Goal: Communication & Community: Ask a question

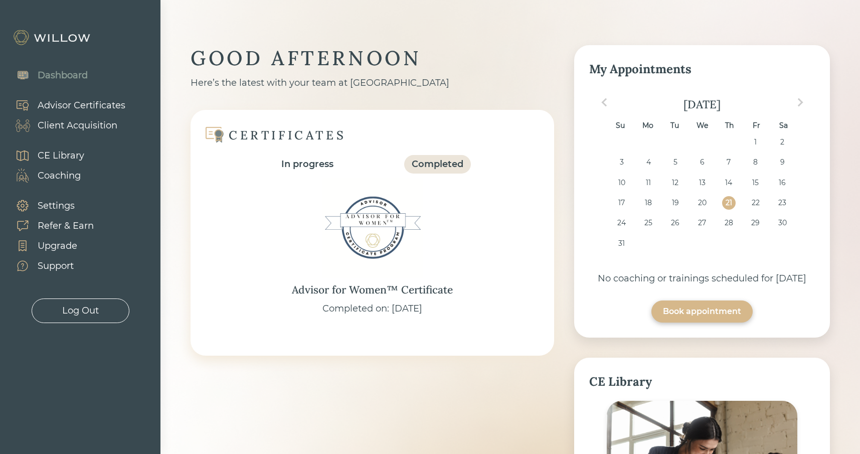
click at [68, 265] on div "Support" at bounding box center [56, 266] width 36 height 14
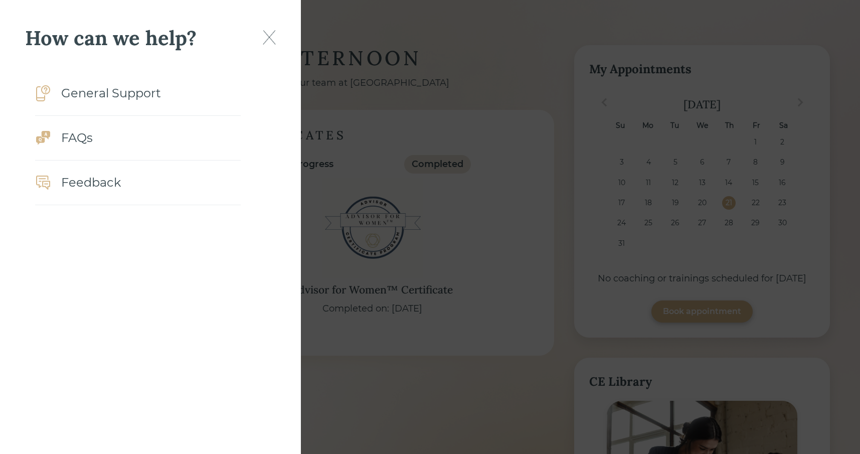
click at [103, 92] on div "General Support" at bounding box center [111, 93] width 100 height 18
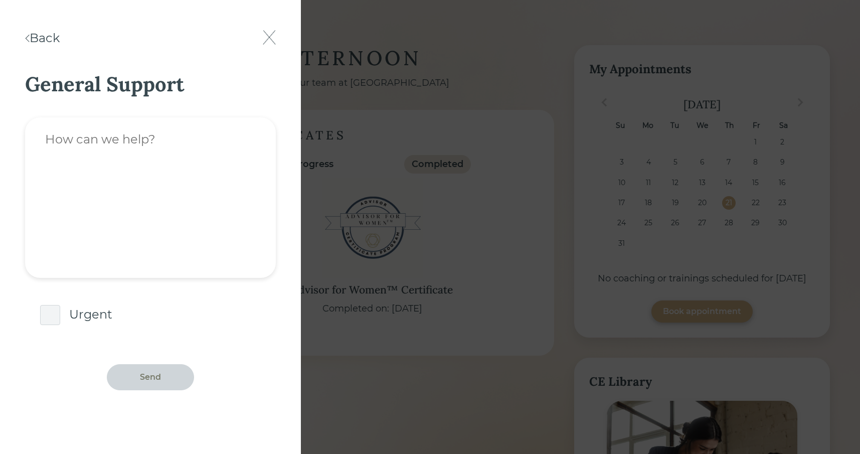
click at [135, 154] on textarea at bounding box center [150, 197] width 251 height 160
type textarea "I"
click at [60, 42] on div "Back" at bounding box center [42, 38] width 35 height 18
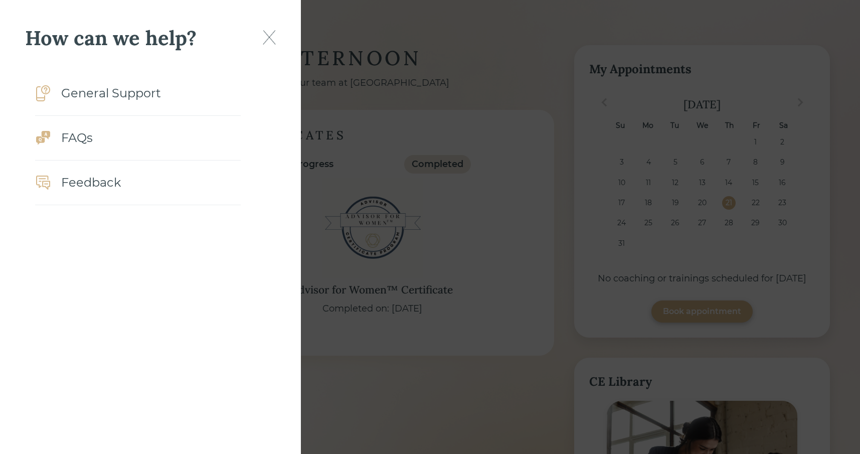
click at [573, 116] on div at bounding box center [430, 227] width 860 height 454
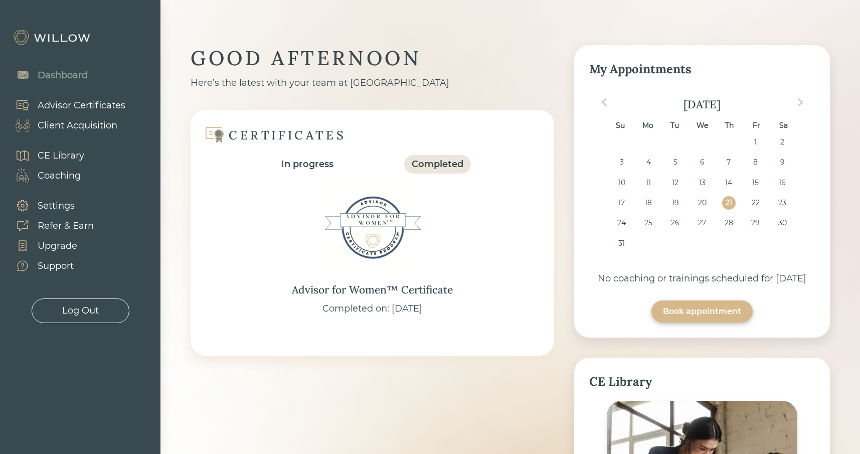
click at [53, 263] on div "Support" at bounding box center [56, 266] width 36 height 14
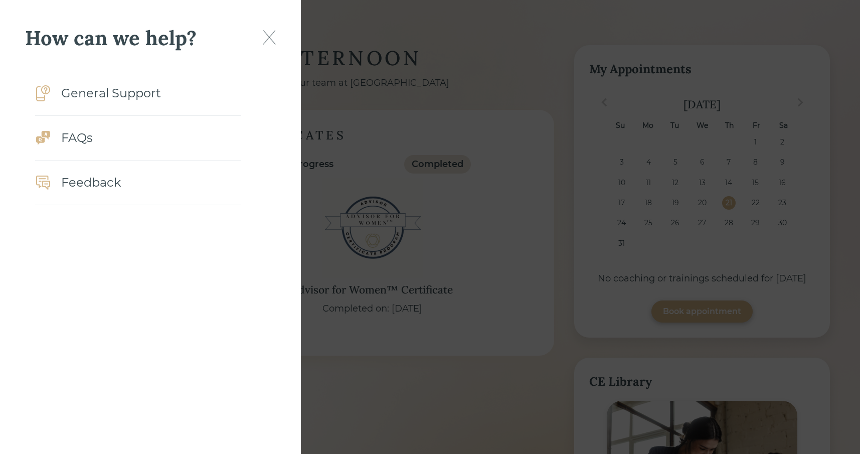
click at [87, 179] on div "Feedback" at bounding box center [91, 183] width 60 height 18
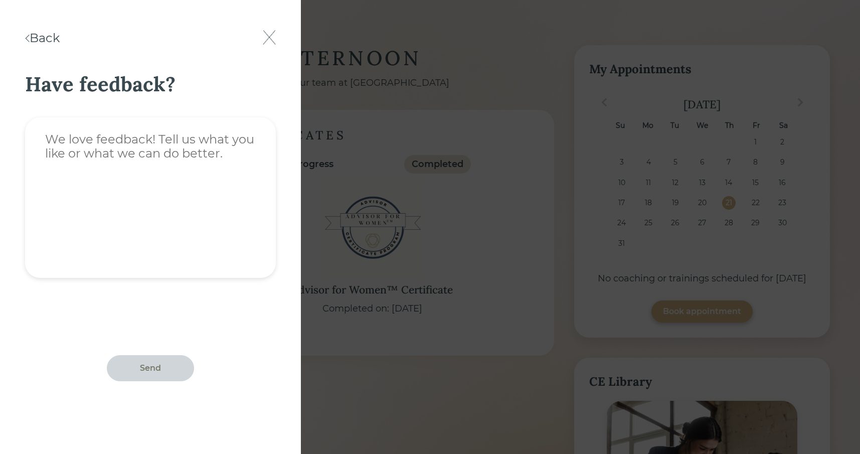
click at [268, 34] on img at bounding box center [269, 37] width 13 height 15
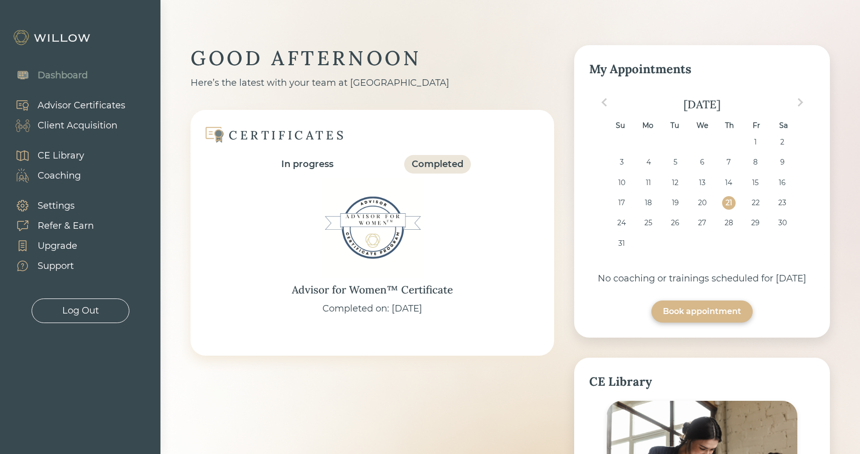
click at [60, 207] on div "Settings" at bounding box center [56, 206] width 37 height 14
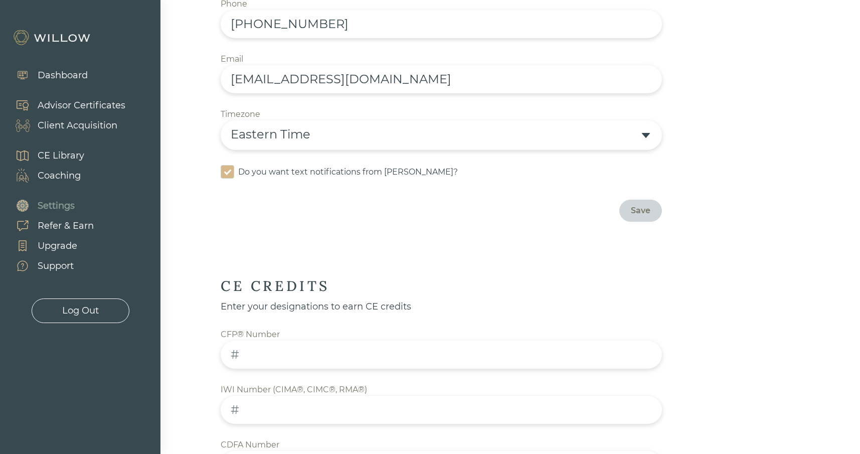
scroll to position [542, 0]
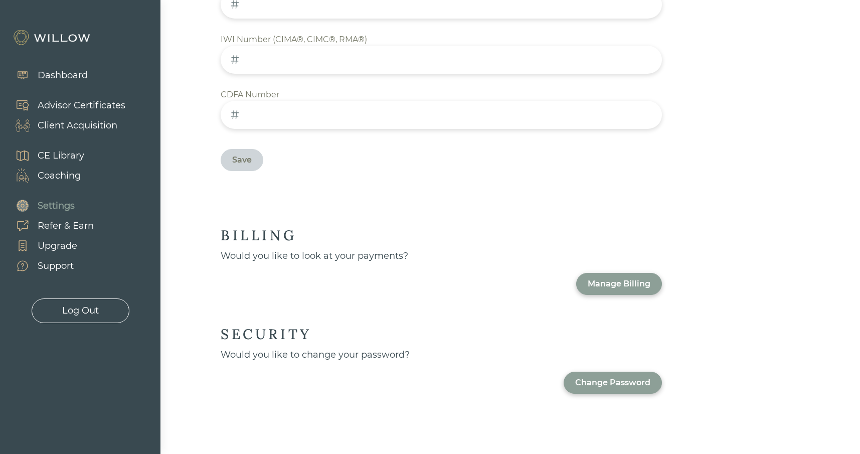
click at [62, 269] on div "Support" at bounding box center [56, 266] width 36 height 14
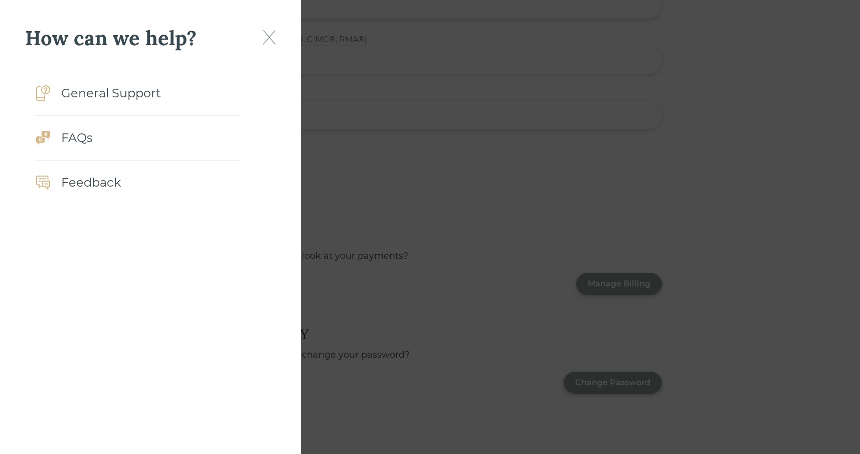
click at [100, 179] on div "Feedback" at bounding box center [91, 183] width 60 height 18
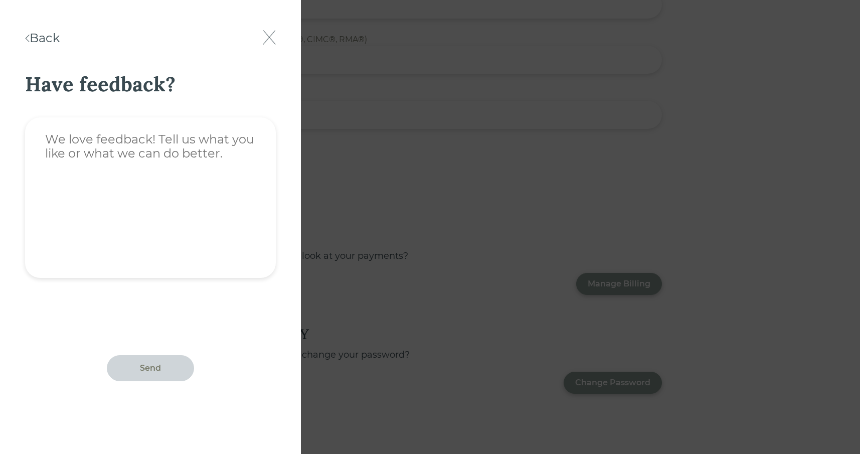
click at [169, 150] on textarea at bounding box center [150, 197] width 251 height 160
click at [60, 36] on div "Back" at bounding box center [42, 38] width 35 height 18
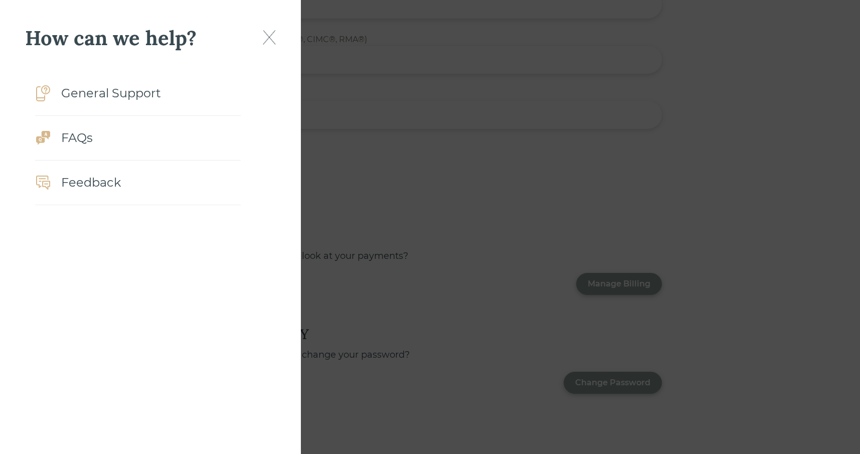
click at [83, 95] on div "General Support" at bounding box center [111, 93] width 100 height 18
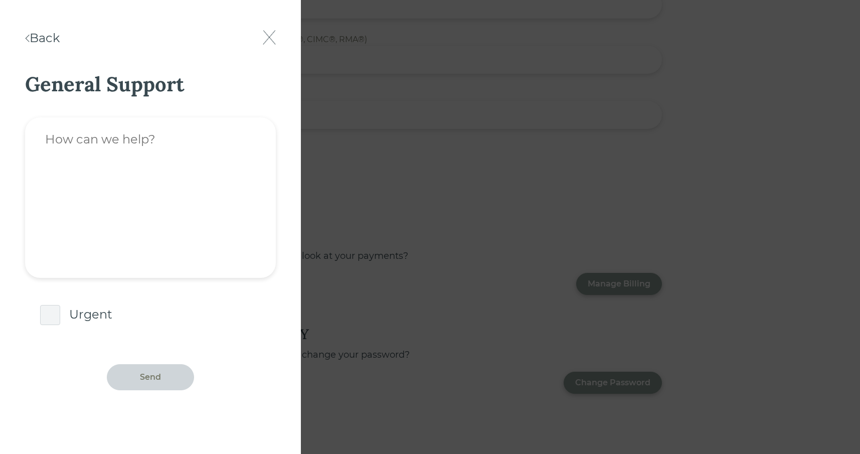
click at [147, 146] on textarea at bounding box center [150, 197] width 251 height 160
click at [54, 311] on span at bounding box center [50, 315] width 20 height 20
click at [42, 306] on input "checkbox" at bounding box center [42, 306] width 0 height 0
click at [102, 138] on textarea at bounding box center [150, 197] width 251 height 160
type textarea "I"
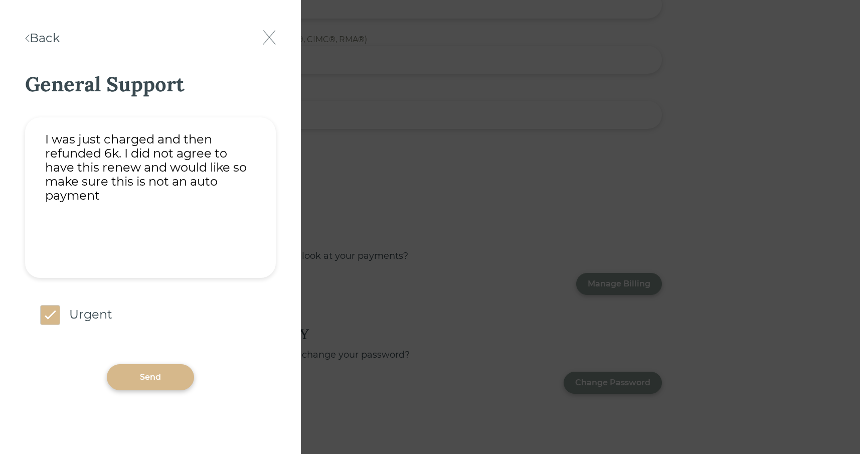
drag, startPoint x: 112, startPoint y: 193, endPoint x: 1, endPoint y: 141, distance: 123.2
click at [1, 141] on div "Back General Support I was just charged and then refunded 6k. I did not agree t…" at bounding box center [150, 227] width 301 height 454
type textarea "I was just charged and then refunded 6k. I did not agree to have this renew and…"
click at [56, 34] on div "Back" at bounding box center [42, 38] width 35 height 18
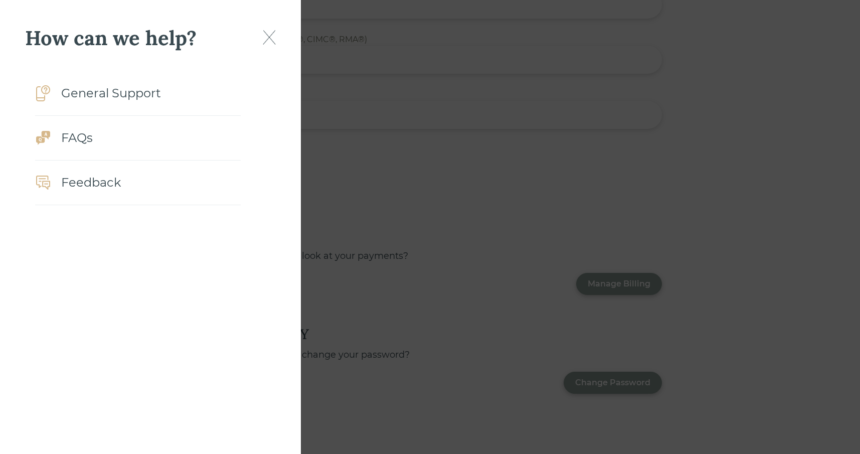
click at [259, 21] on div "How can we help? General Support FAQs Feedback" at bounding box center [150, 227] width 301 height 454
click at [265, 35] on img at bounding box center [269, 37] width 13 height 15
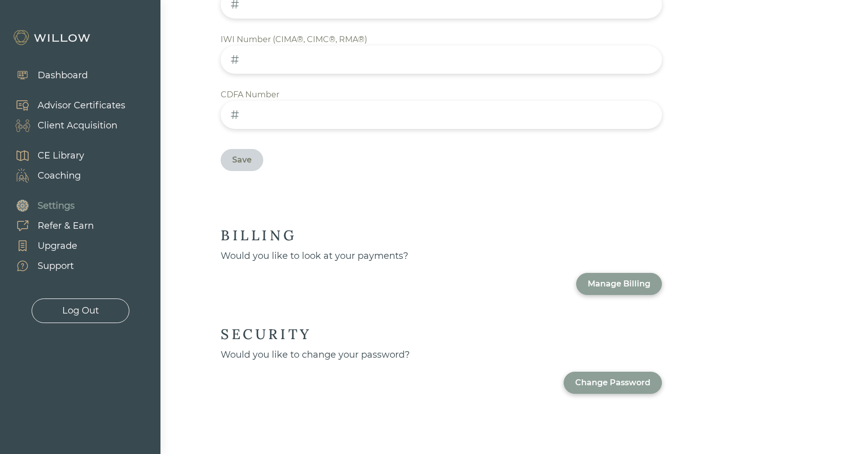
click at [625, 288] on div "Manage Billing" at bounding box center [619, 284] width 63 height 12
click at [53, 267] on div "Support" at bounding box center [56, 266] width 36 height 14
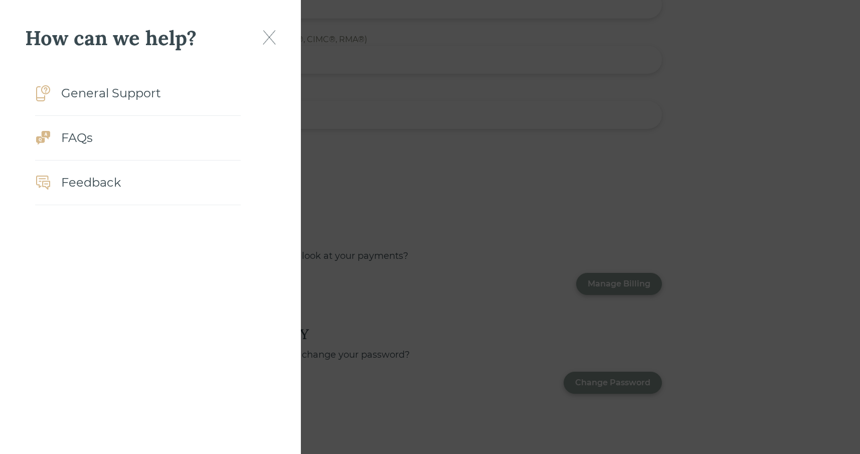
click at [69, 96] on div "General Support" at bounding box center [111, 93] width 100 height 18
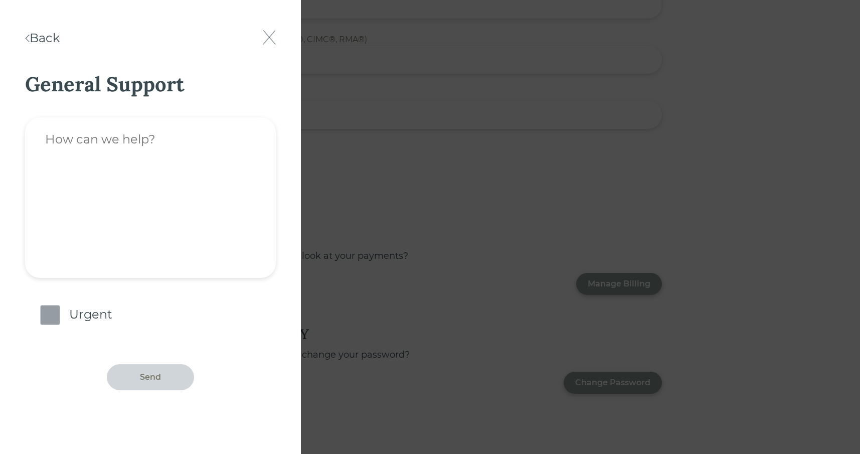
click at [47, 316] on span at bounding box center [50, 315] width 20 height 20
click at [42, 306] on input "checkbox" at bounding box center [42, 306] width 0 height 0
click at [84, 197] on textarea at bounding box center [150, 197] width 251 height 160
paste textarea "I was just charged and then refunded 6k. I did not agree to have this renew and…"
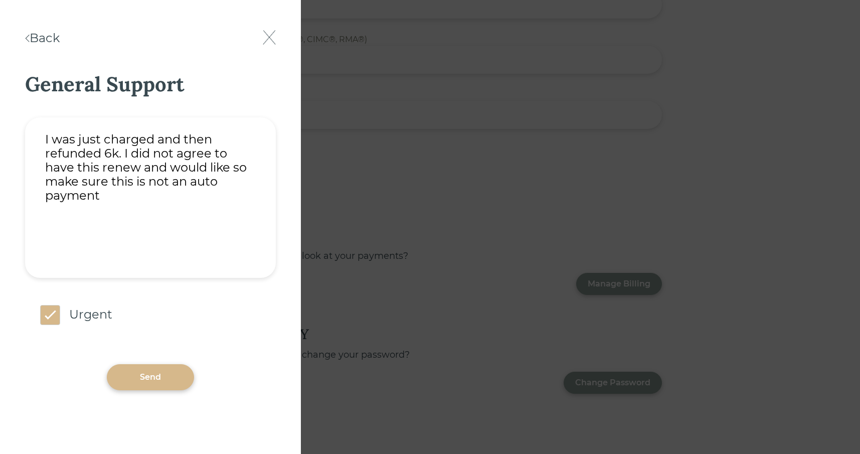
drag, startPoint x: 116, startPoint y: 194, endPoint x: 124, endPoint y: 158, distance: 36.9
click at [124, 158] on textarea "I was just charged and then refunded 6k. I did not agree to have this renew and…" at bounding box center [150, 197] width 251 height 160
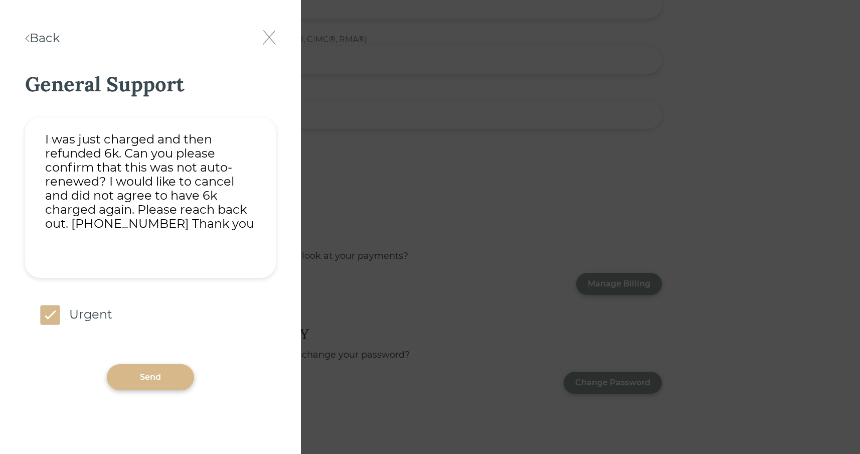
type textarea "I was just charged and then refunded 6k. Can you please confirm that this was n…"
click at [161, 375] on div "Send" at bounding box center [150, 377] width 87 height 26
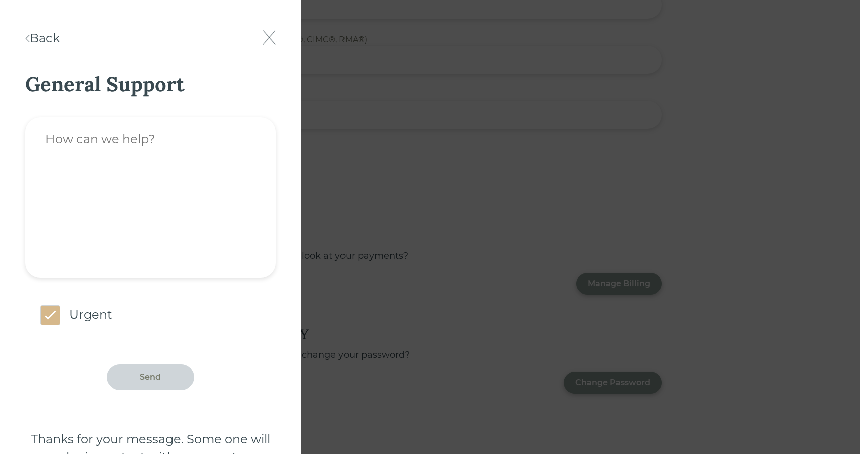
click at [273, 36] on img at bounding box center [269, 37] width 13 height 15
